Goal: Task Accomplishment & Management: Manage account settings

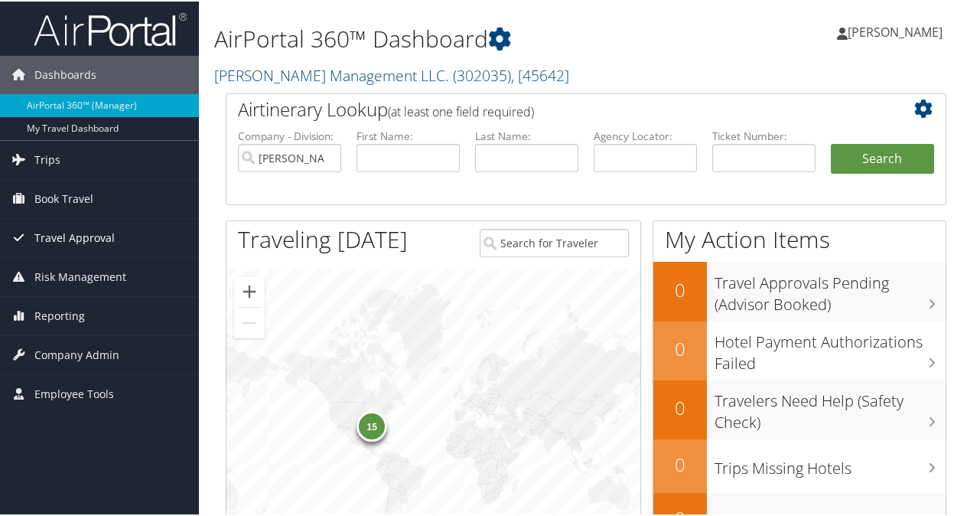
click at [109, 239] on span "Travel Approval" at bounding box center [74, 236] width 80 height 38
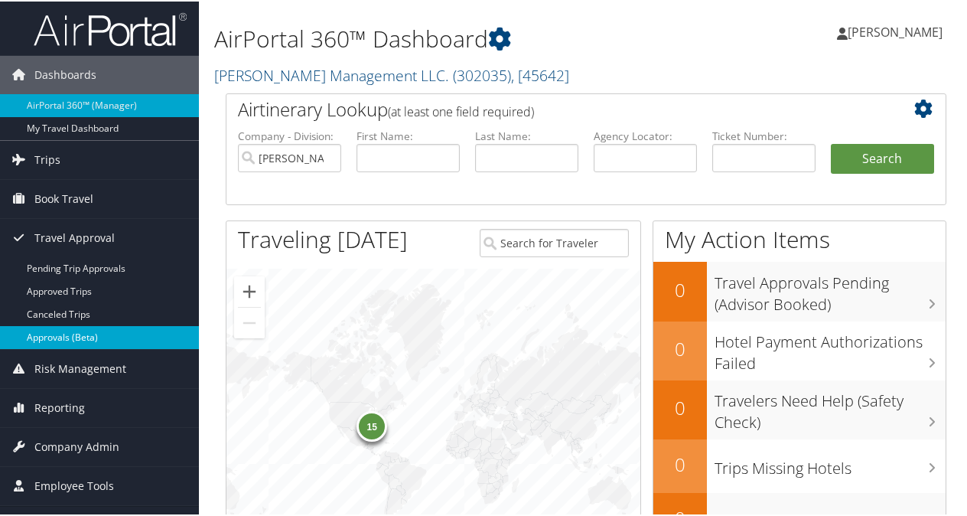
click at [115, 332] on link "Approvals (Beta)" at bounding box center [99, 335] width 199 height 23
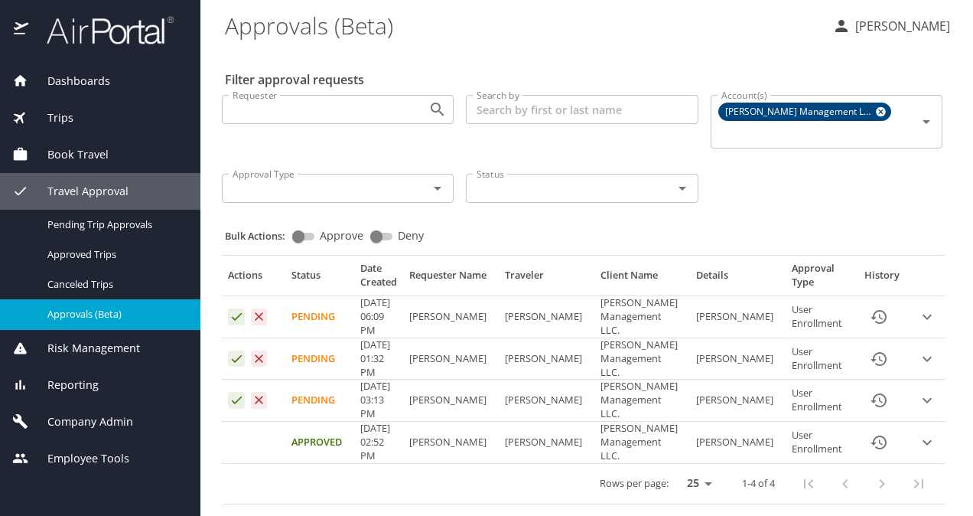
click at [918, 391] on icon "expand row" at bounding box center [927, 400] width 18 height 18
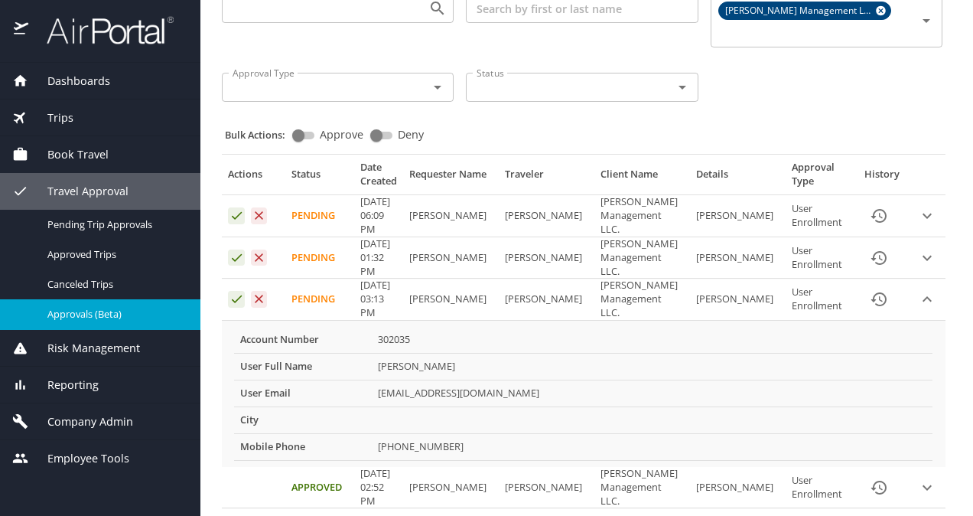
scroll to position [138, 0]
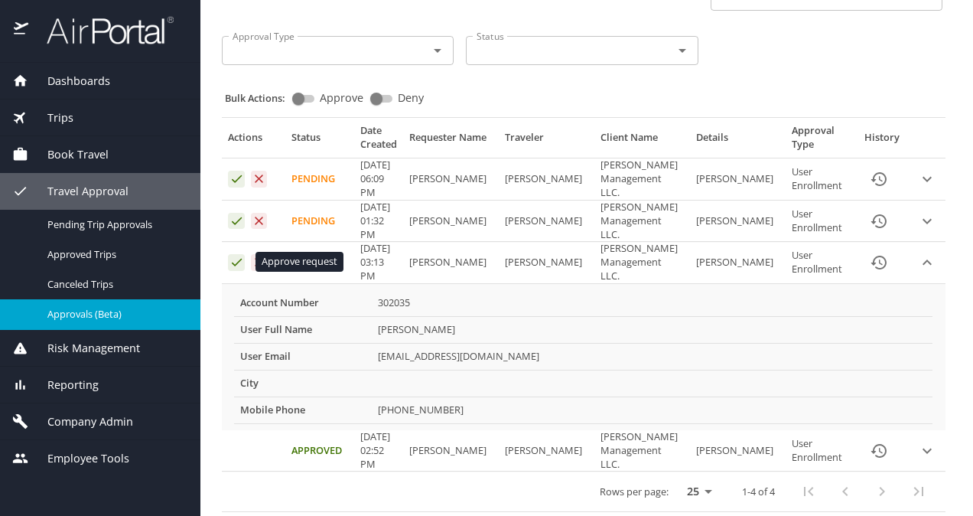
click at [233, 260] on icon "Approval table" at bounding box center [236, 262] width 15 height 15
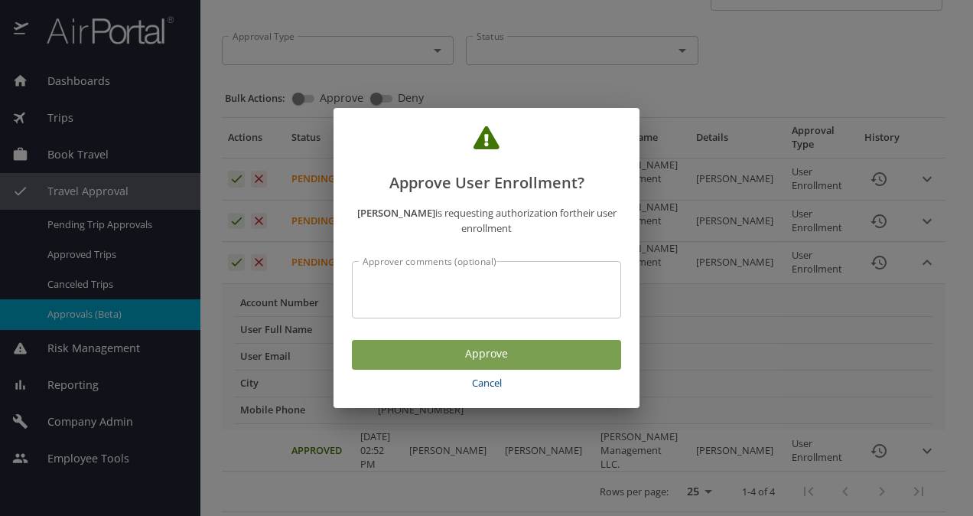
click at [421, 353] on span "Approve" at bounding box center [486, 353] width 245 height 19
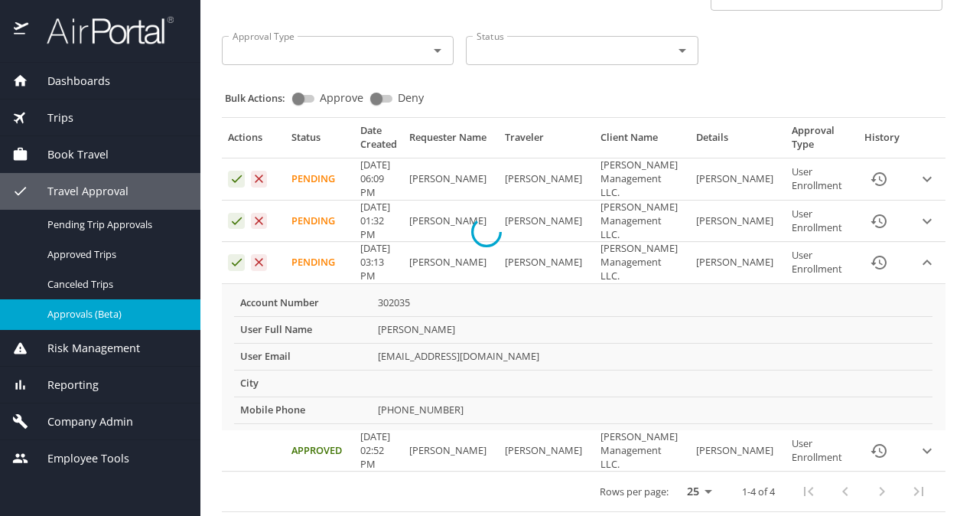
click at [237, 214] on div at bounding box center [486, 232] width 973 height 567
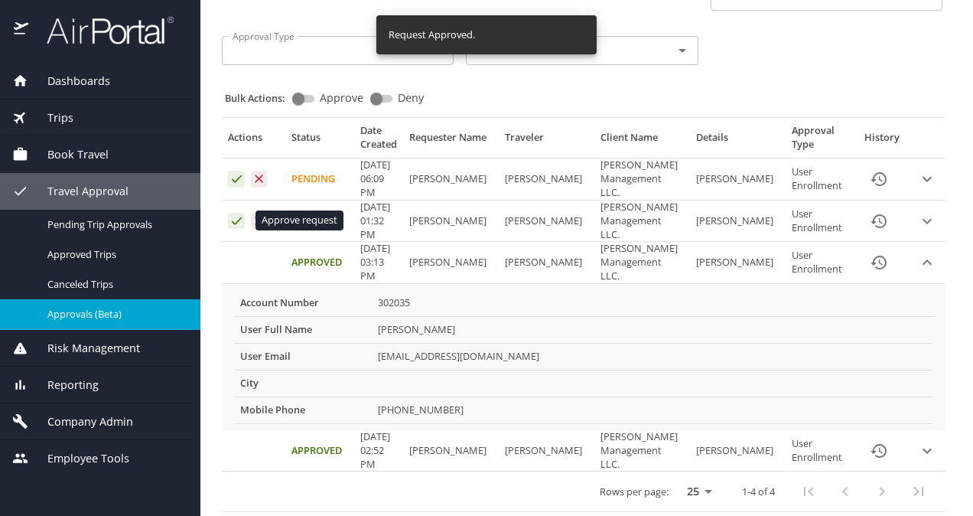
click at [231, 220] on icon "Approval table" at bounding box center [236, 220] width 15 height 15
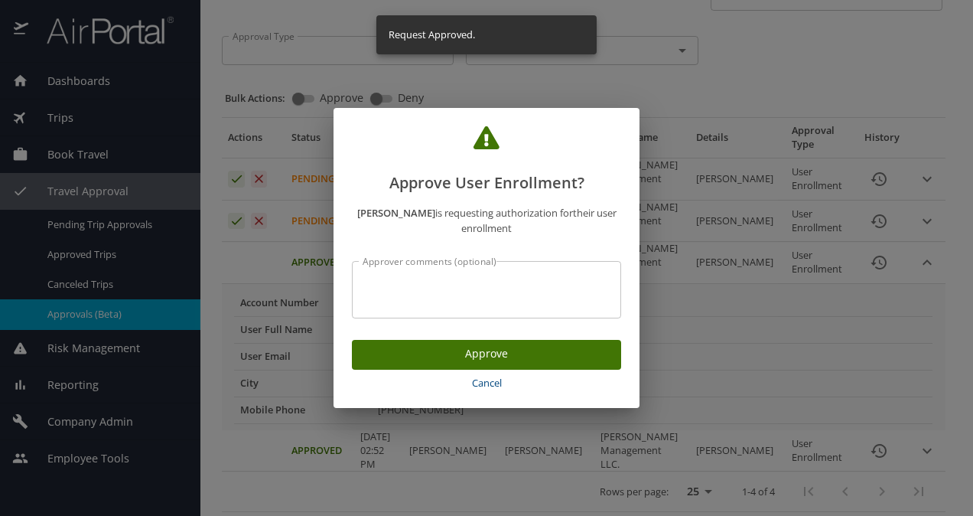
click at [504, 358] on span "Approve" at bounding box center [486, 353] width 245 height 19
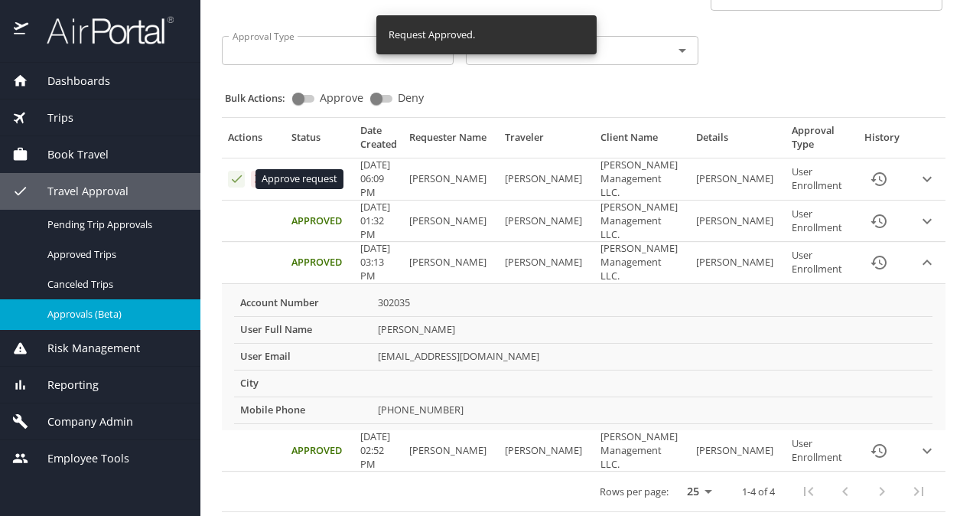
click at [234, 176] on icon "Approval table" at bounding box center [236, 178] width 15 height 15
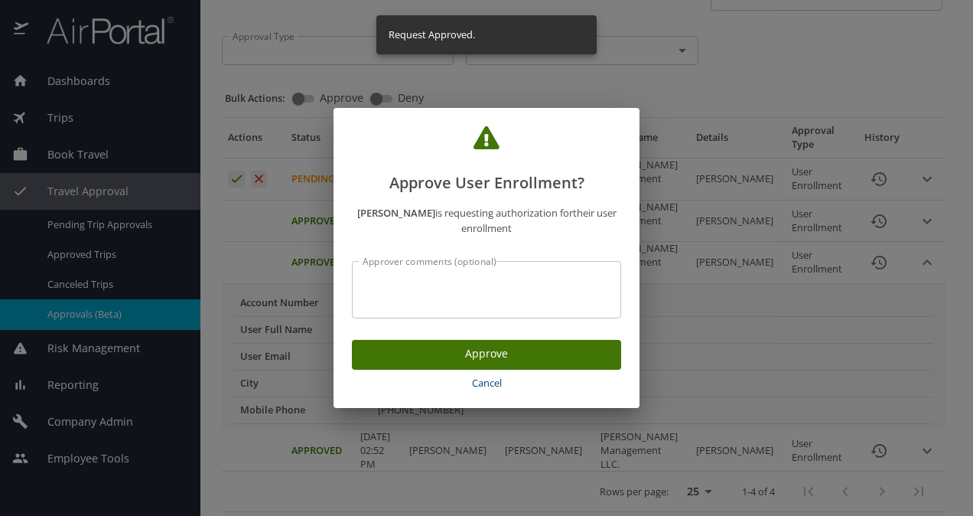
click at [438, 353] on span "Approve" at bounding box center [486, 353] width 245 height 19
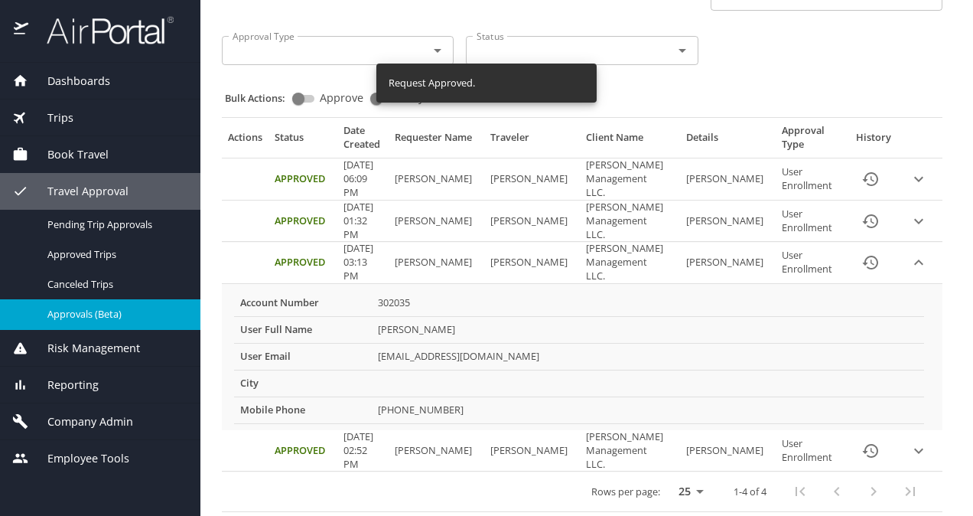
scroll to position [119, 0]
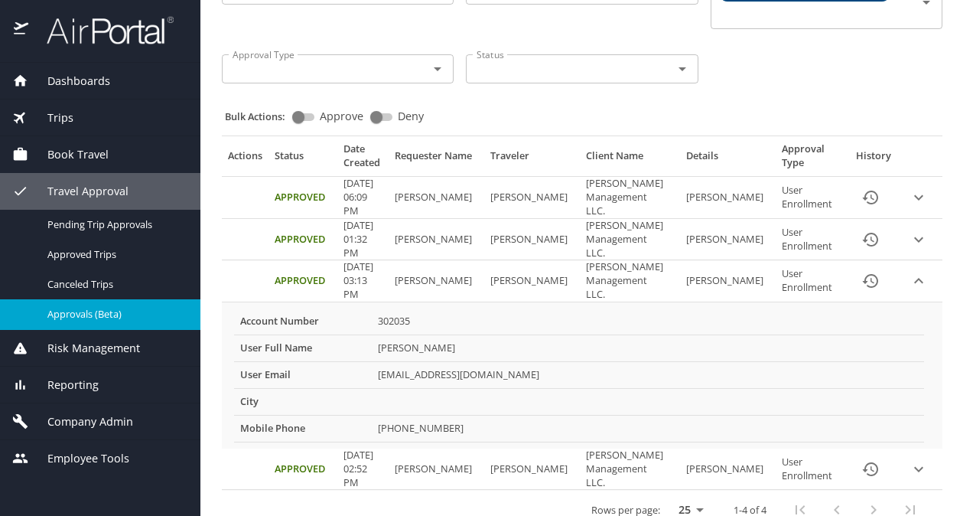
click at [130, 415] on span "Company Admin" at bounding box center [80, 421] width 105 height 17
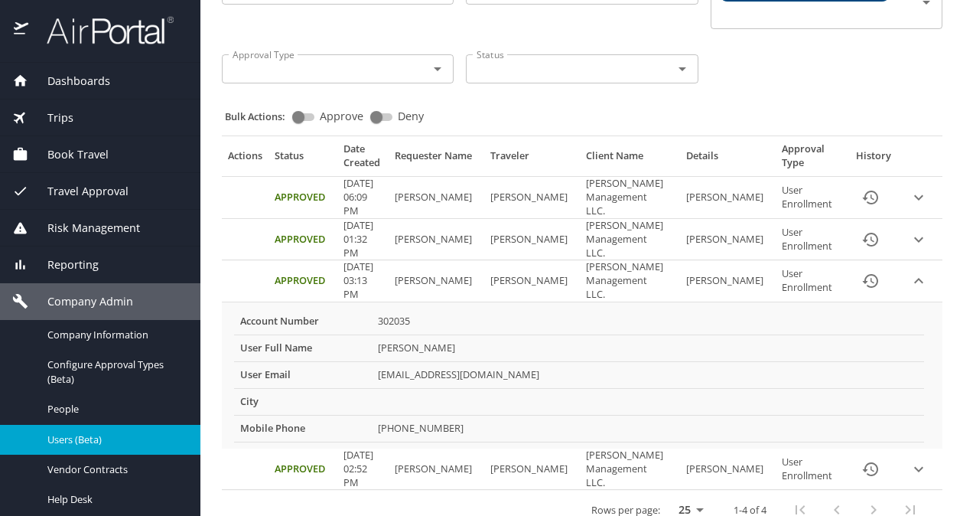
click at [103, 451] on link "Users (Beta)" at bounding box center [100, 439] width 200 height 30
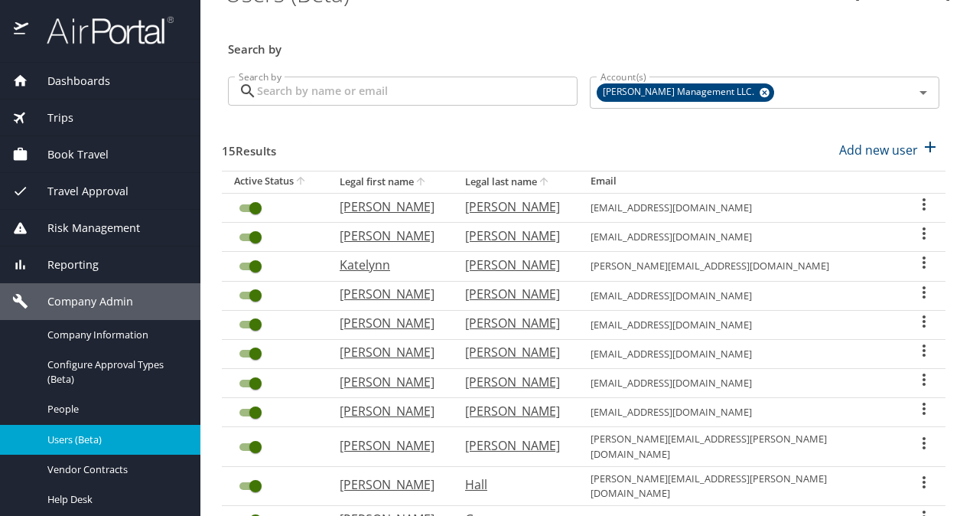
scroll to position [40, 0]
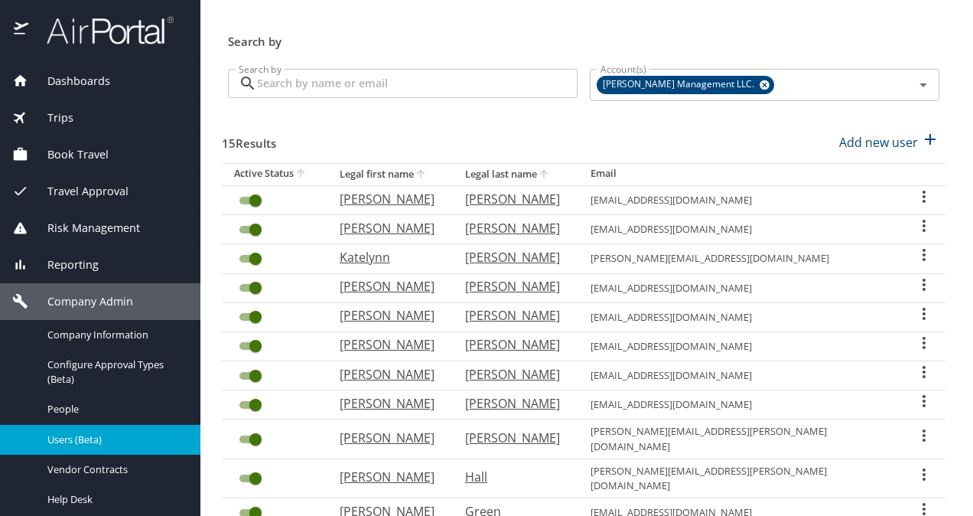
click at [922, 278] on icon "User Search Table" at bounding box center [923, 284] width 3 height 12
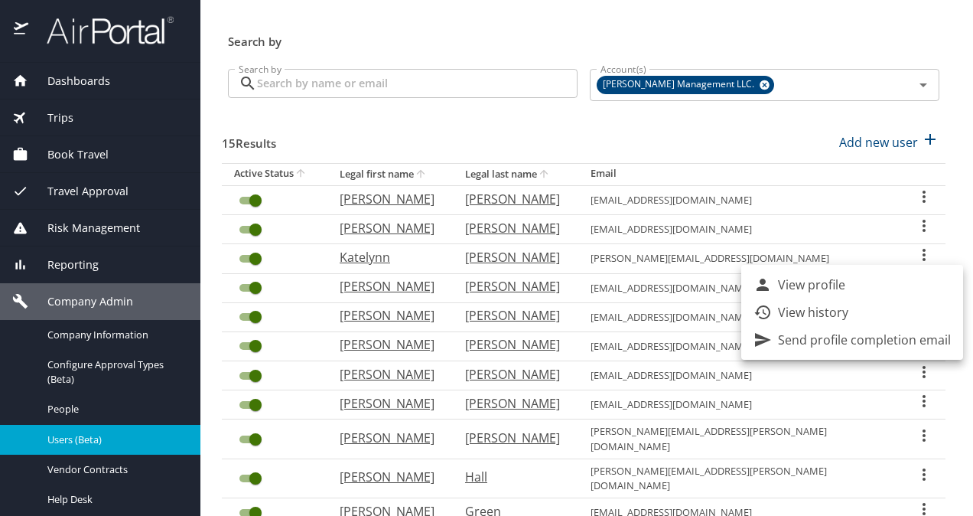
click at [255, 288] on div at bounding box center [486, 258] width 973 height 516
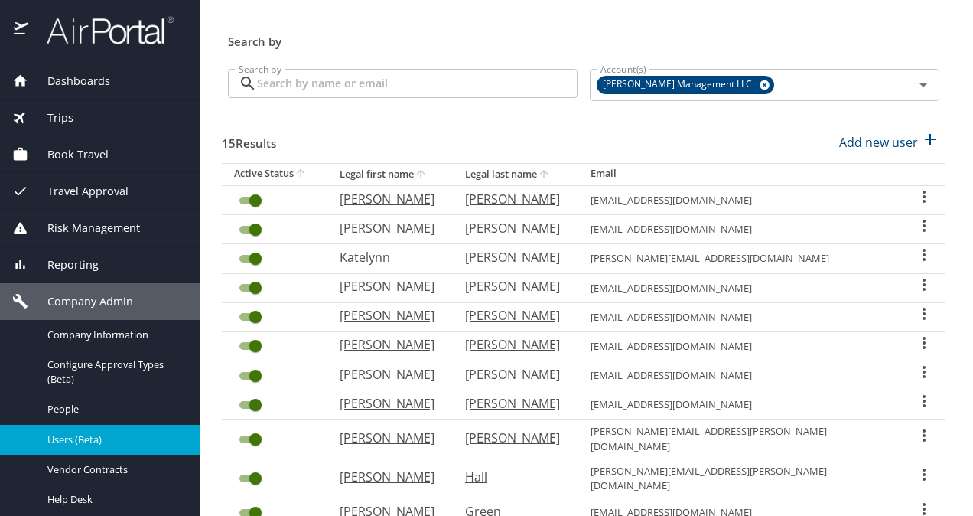
click at [255, 289] on input "User Search Table" at bounding box center [255, 287] width 55 height 18
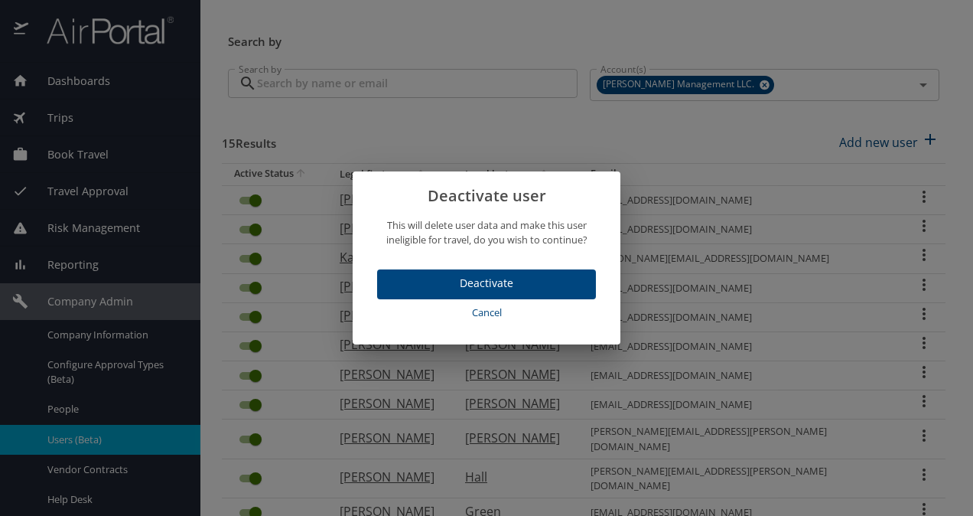
click at [482, 278] on span "Deactivate" at bounding box center [486, 283] width 194 height 19
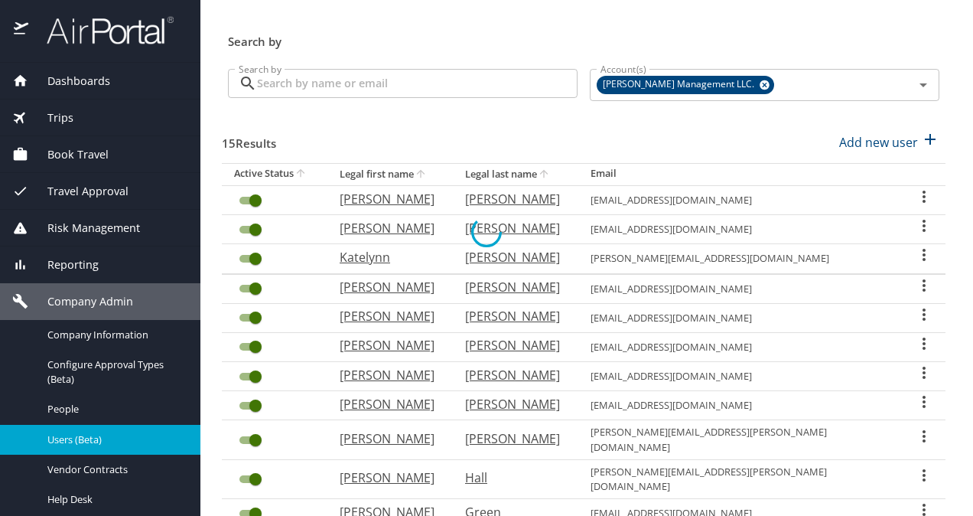
checkbox input "false"
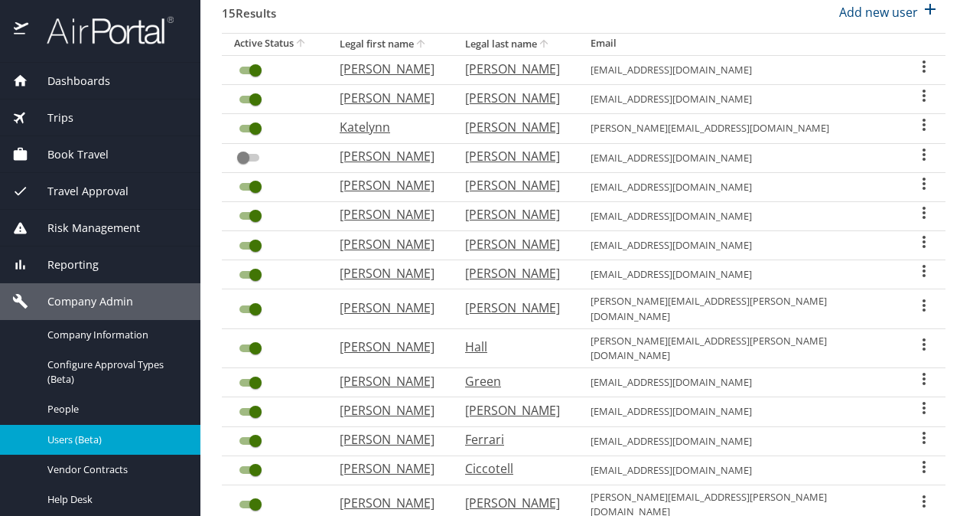
scroll to position [176, 0]
